Goal: Check status: Check status

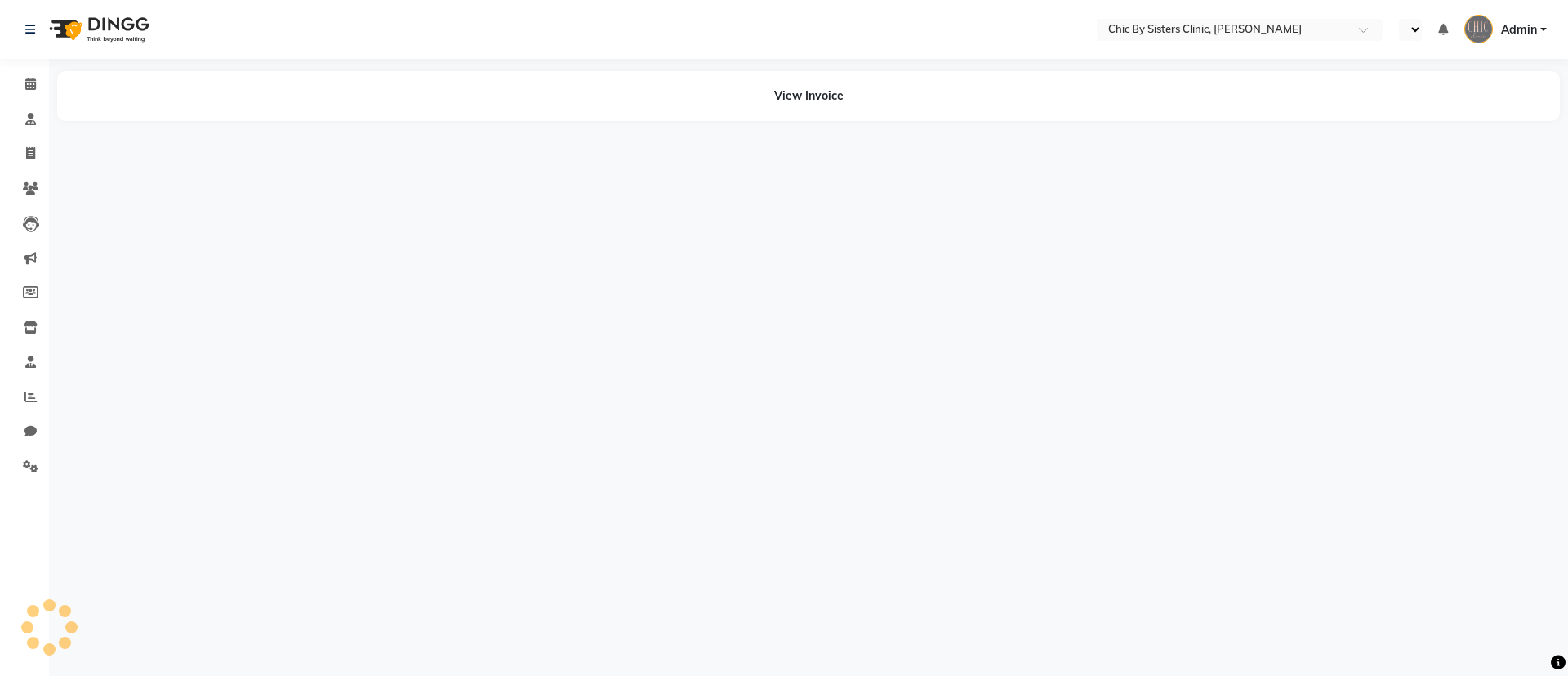
select select "en"
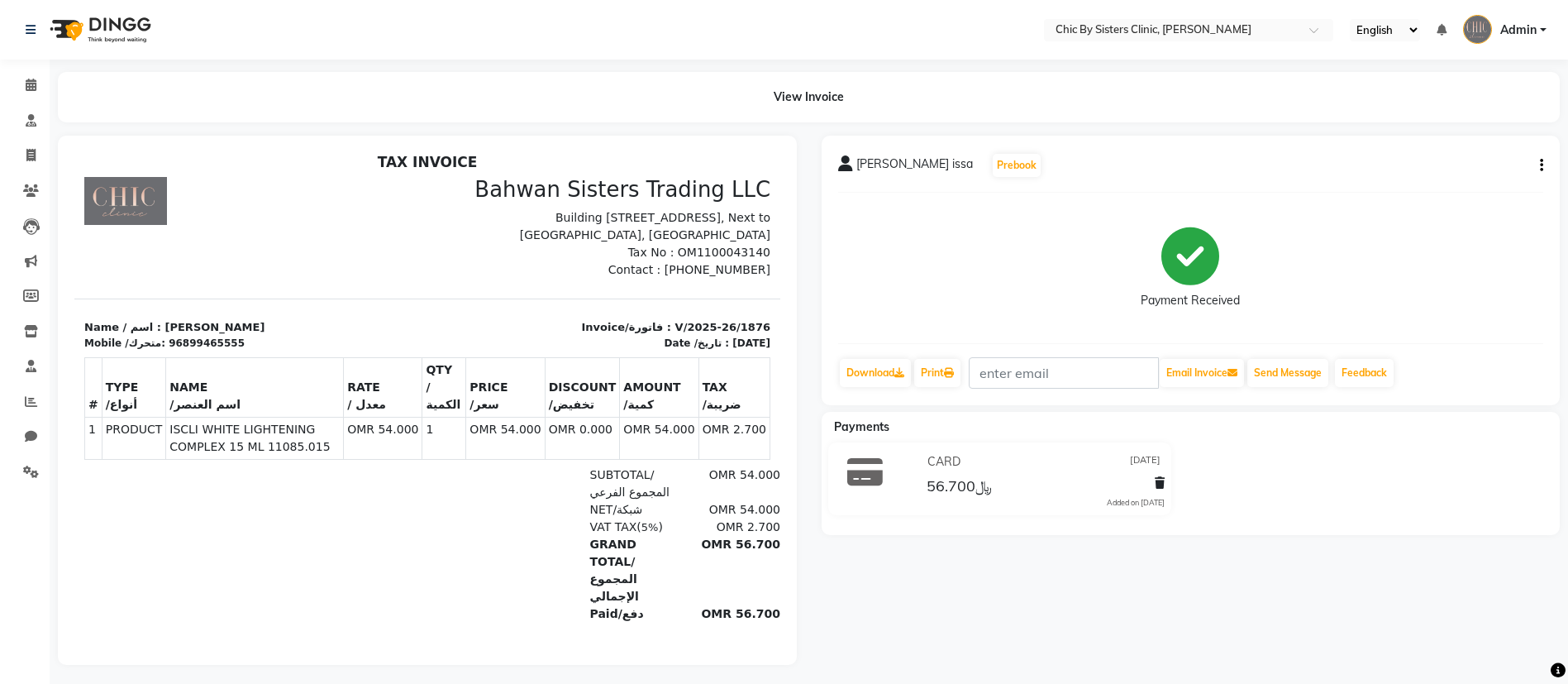
scroll to position [13, 0]
